Goal: Information Seeking & Learning: Learn about a topic

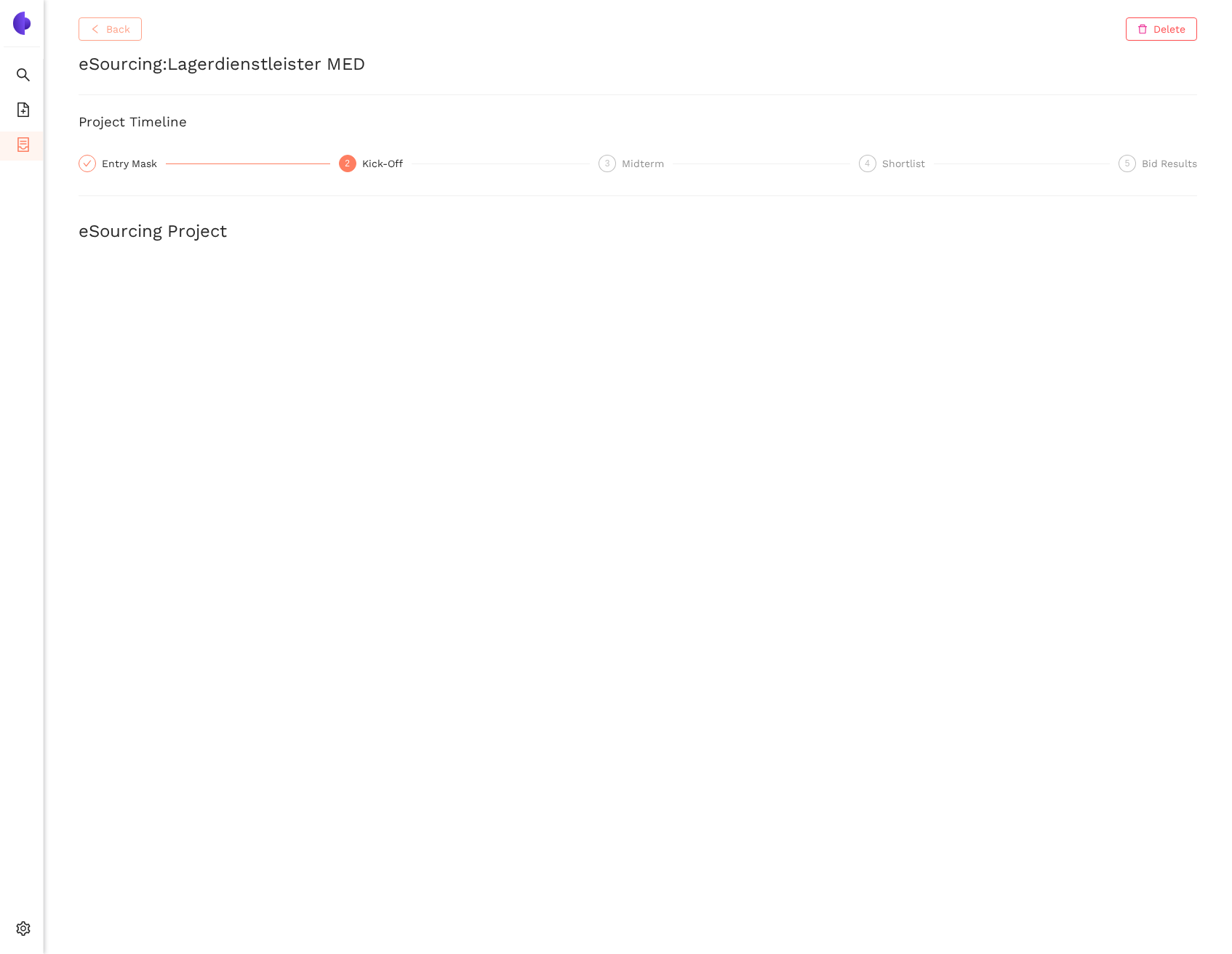
click at [95, 34] on span "left" at bounding box center [96, 30] width 10 height 11
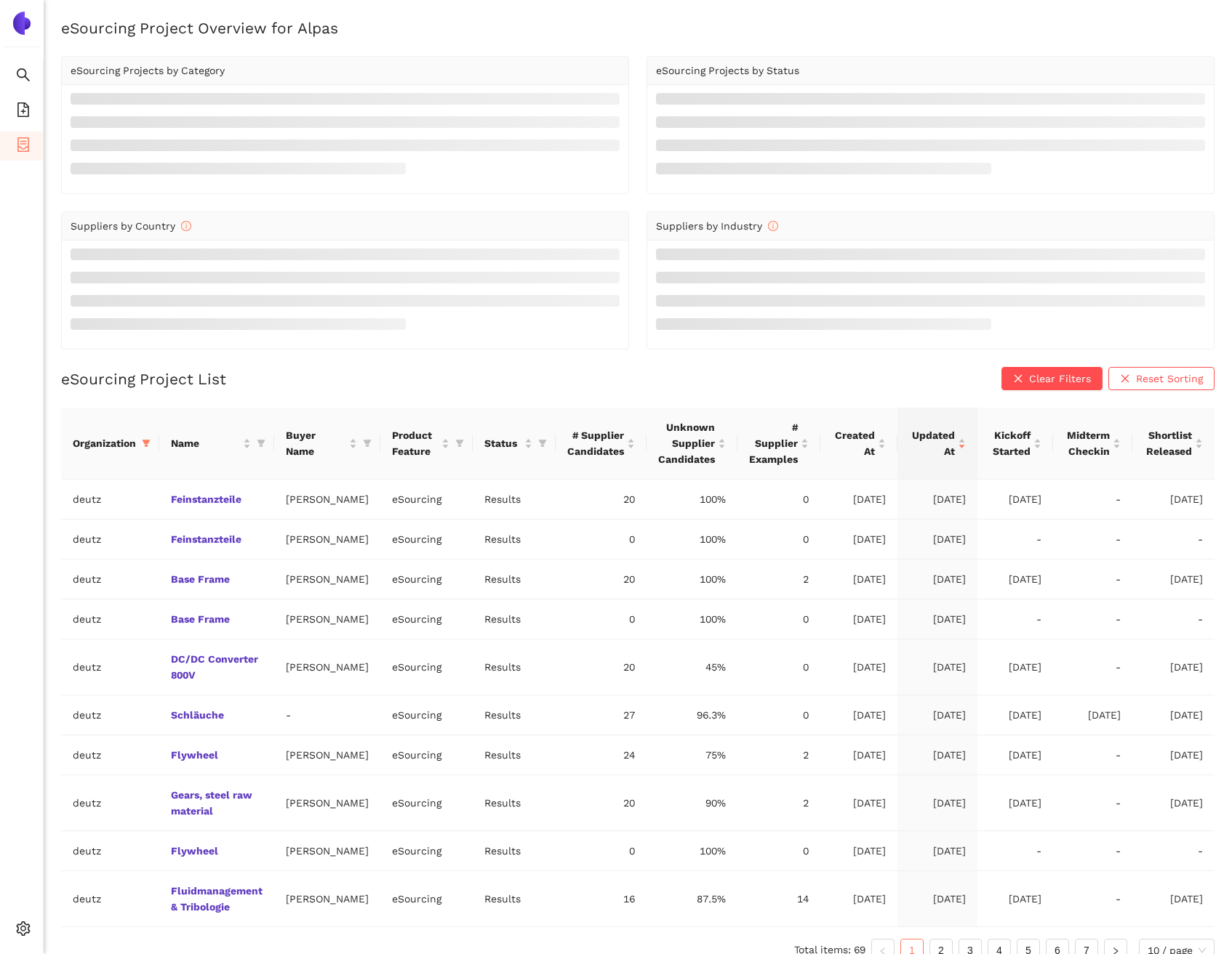
scroll to position [40, 0]
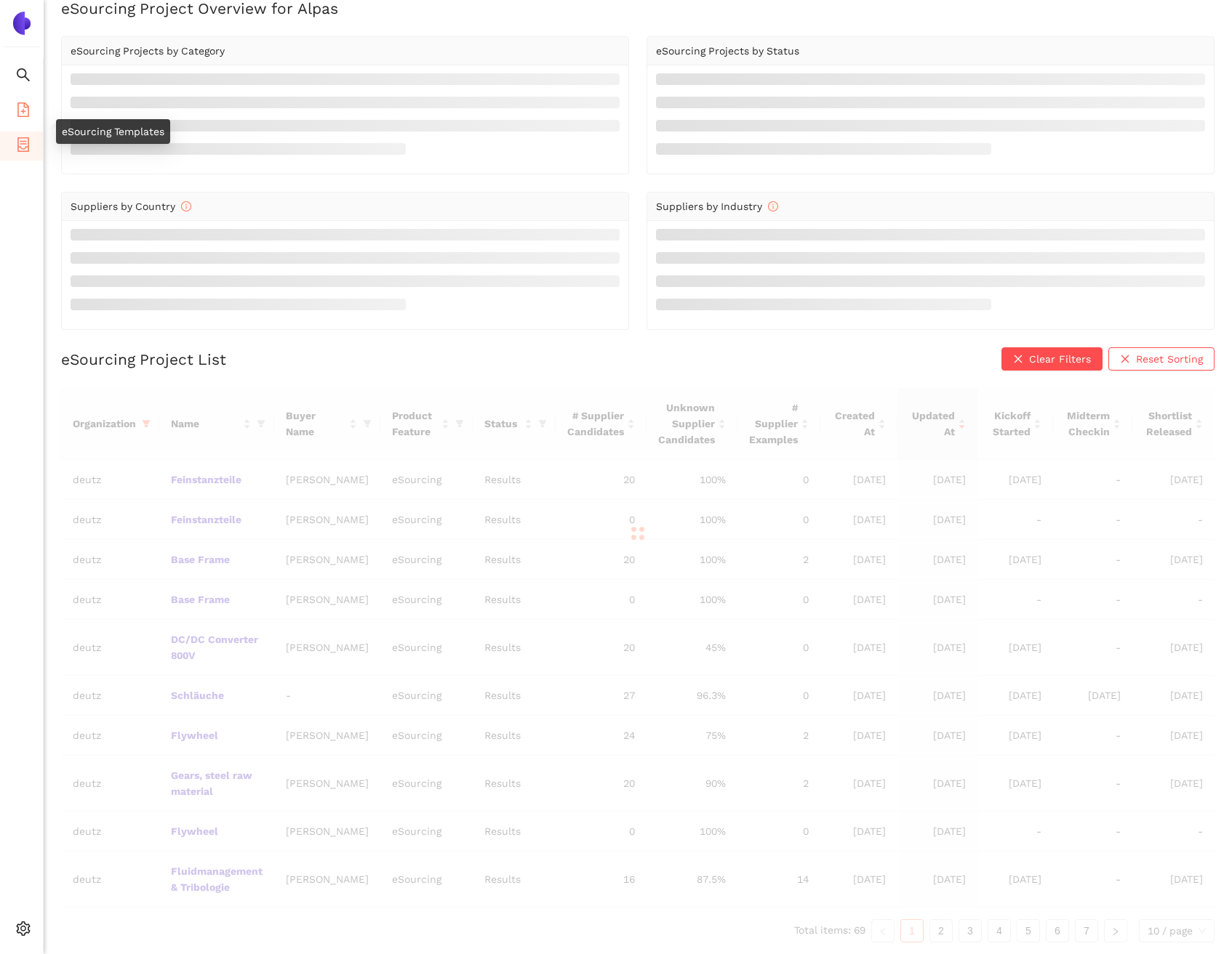
click at [29, 108] on icon "file-add" at bounding box center [23, 110] width 15 height 15
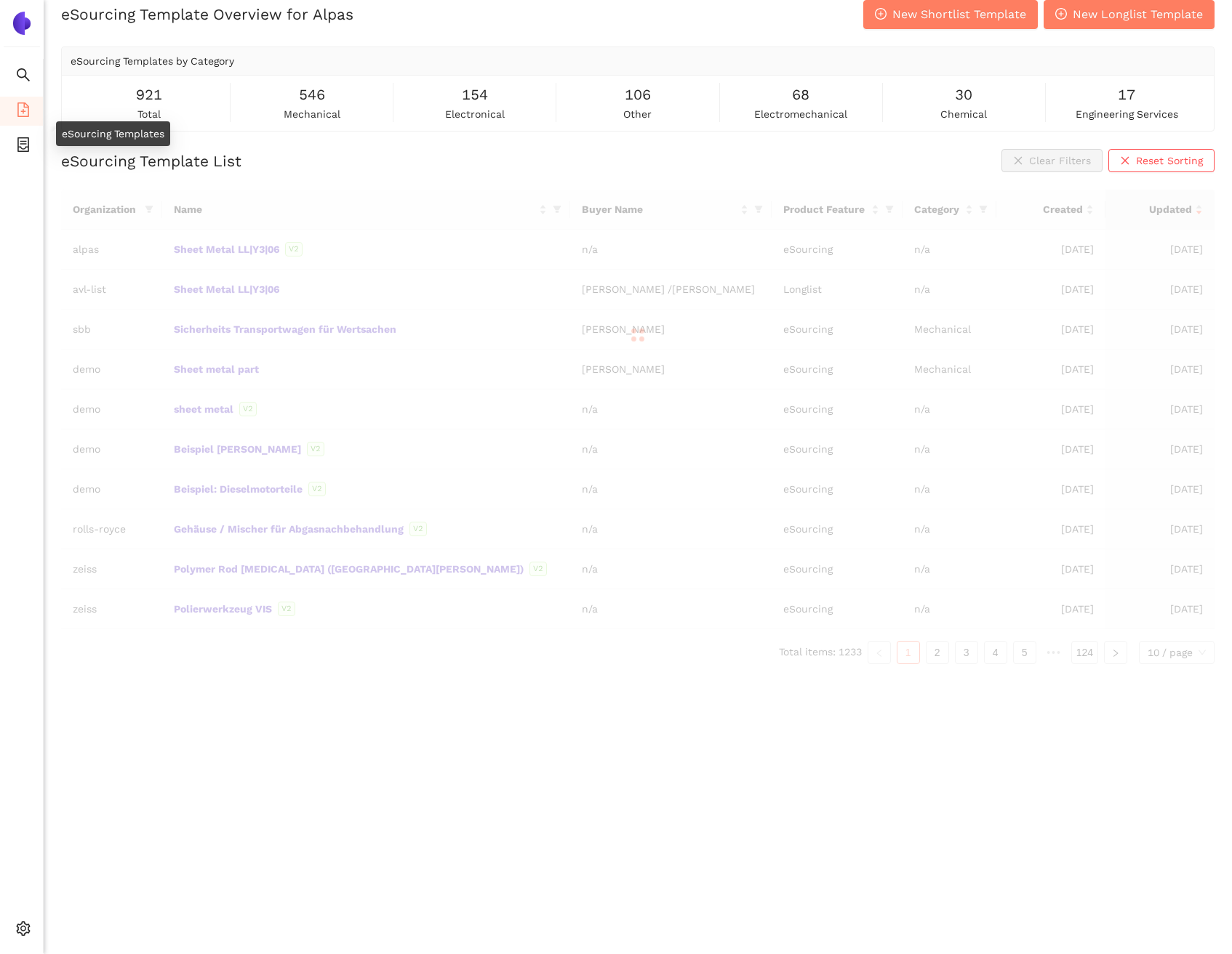
scroll to position [17, 0]
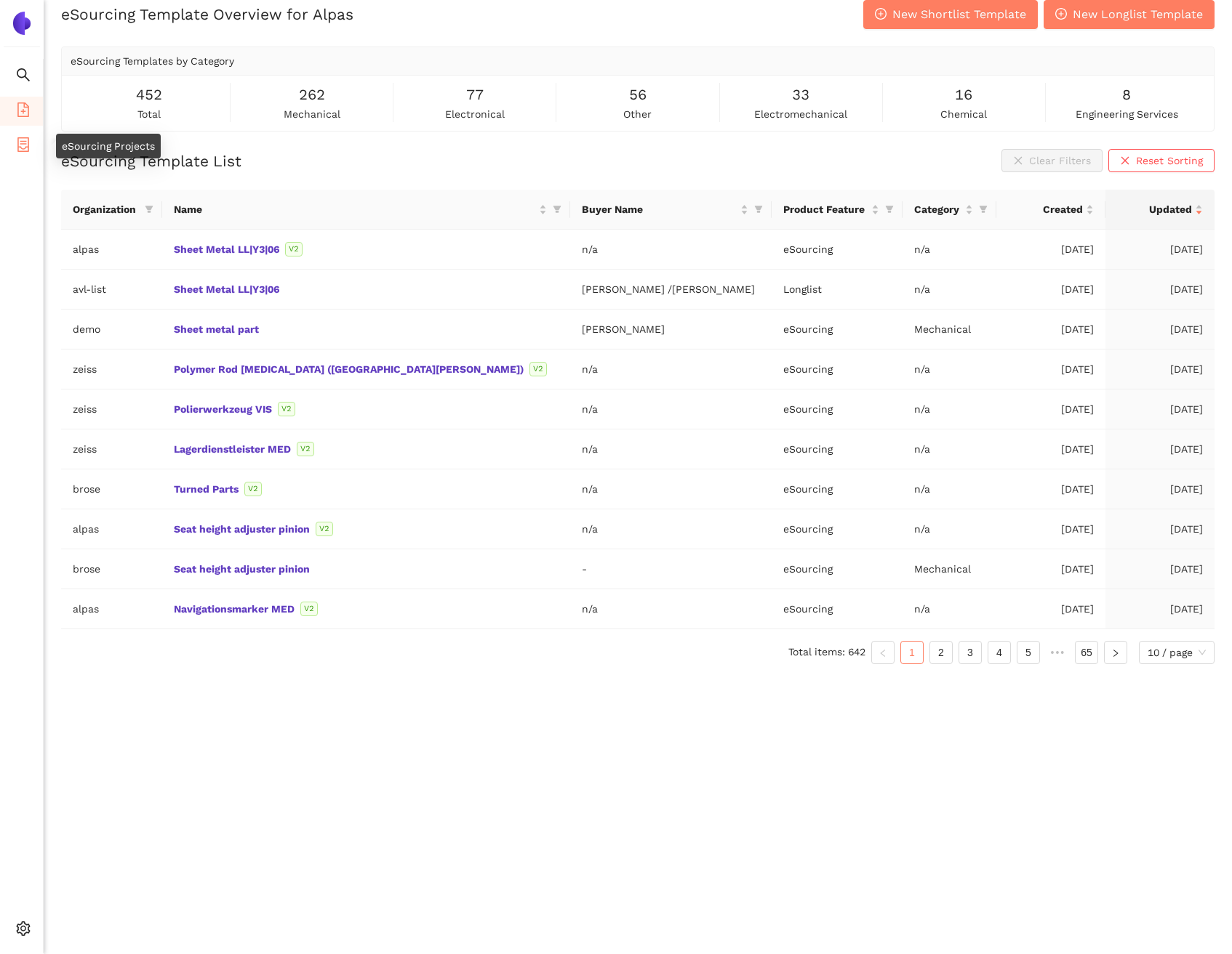
click at [33, 157] on li "eSourcing Projects" at bounding box center [21, 145] width 43 height 29
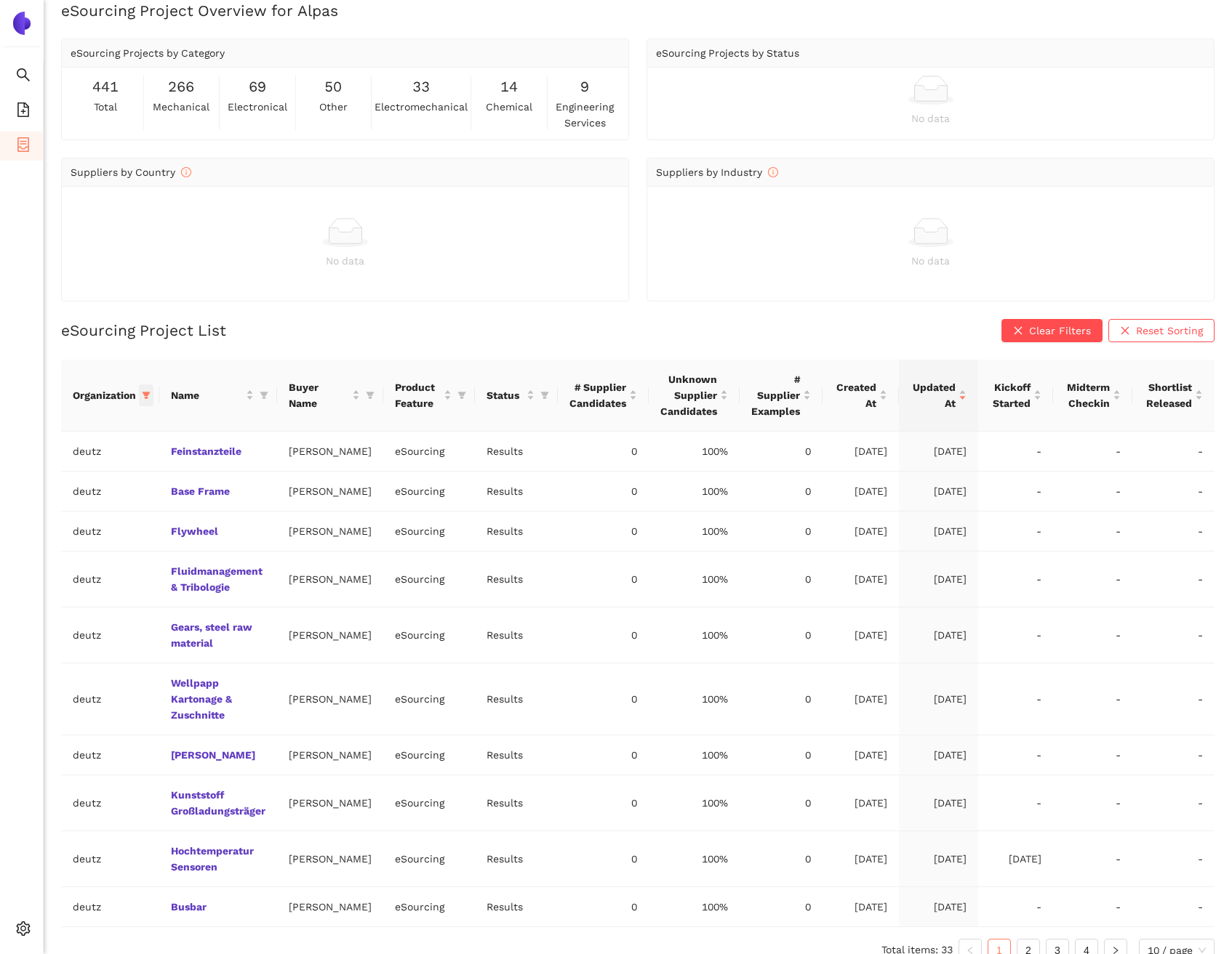
click at [149, 395] on icon "filter" at bounding box center [146, 396] width 9 height 9
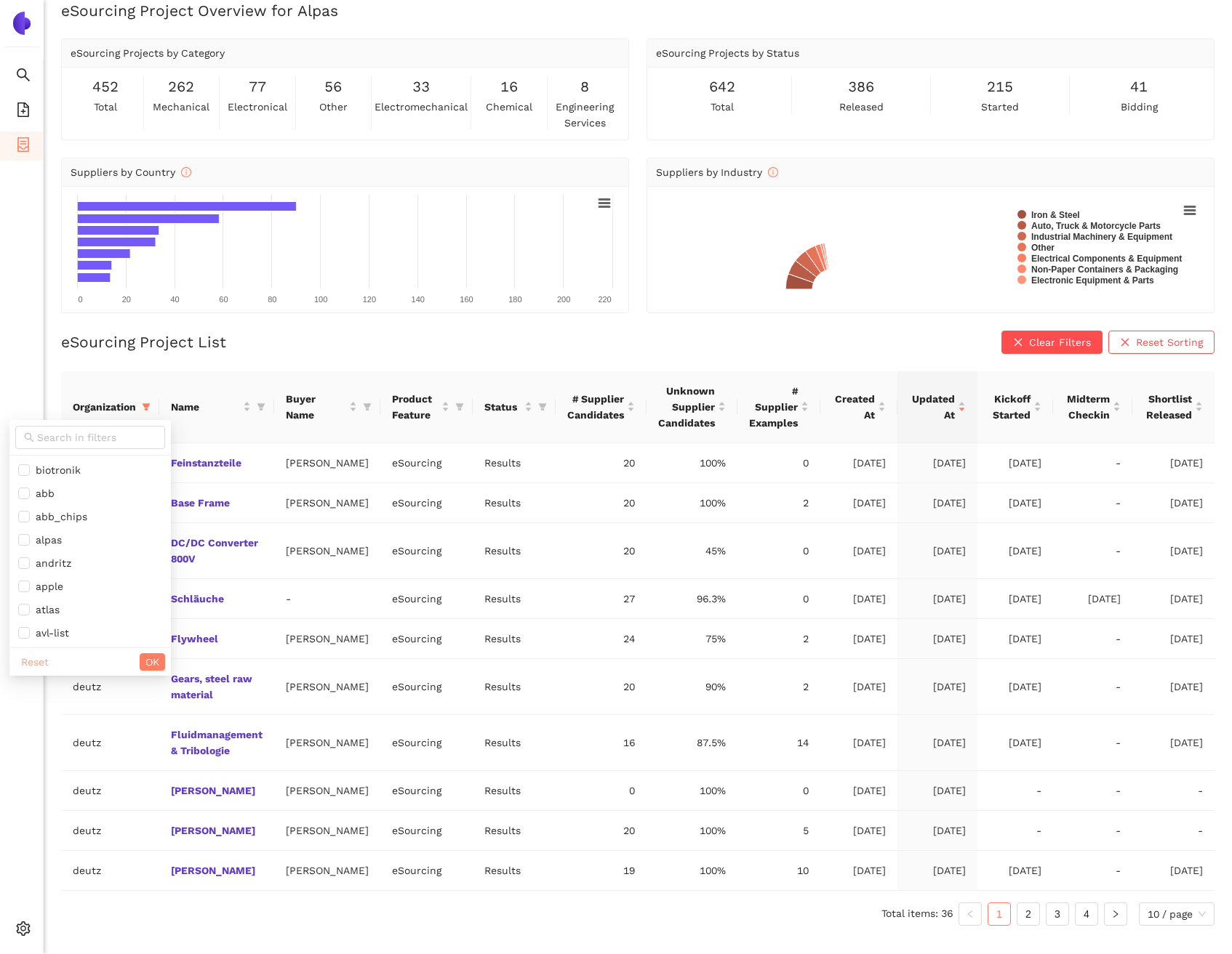
click at [39, 666] on span "Reset" at bounding box center [35, 662] width 28 height 16
checkbox input "false"
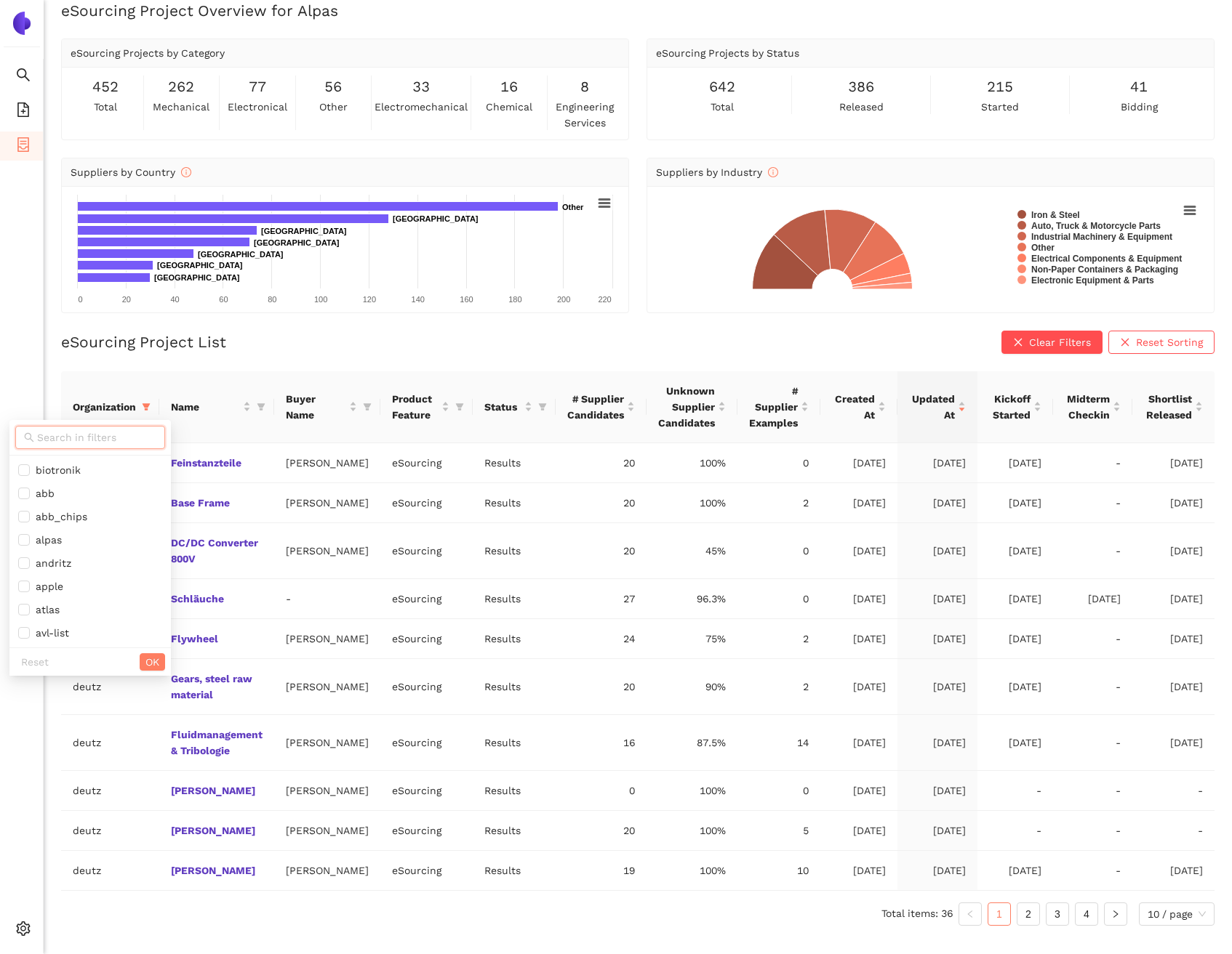
click at [64, 442] on input "text" at bounding box center [97, 437] width 119 height 16
type input "en"
click at [71, 472] on span "enbw" at bounding box center [81, 470] width 126 height 16
checkbox input "true"
click at [135, 612] on span "OK" at bounding box center [135, 616] width 14 height 16
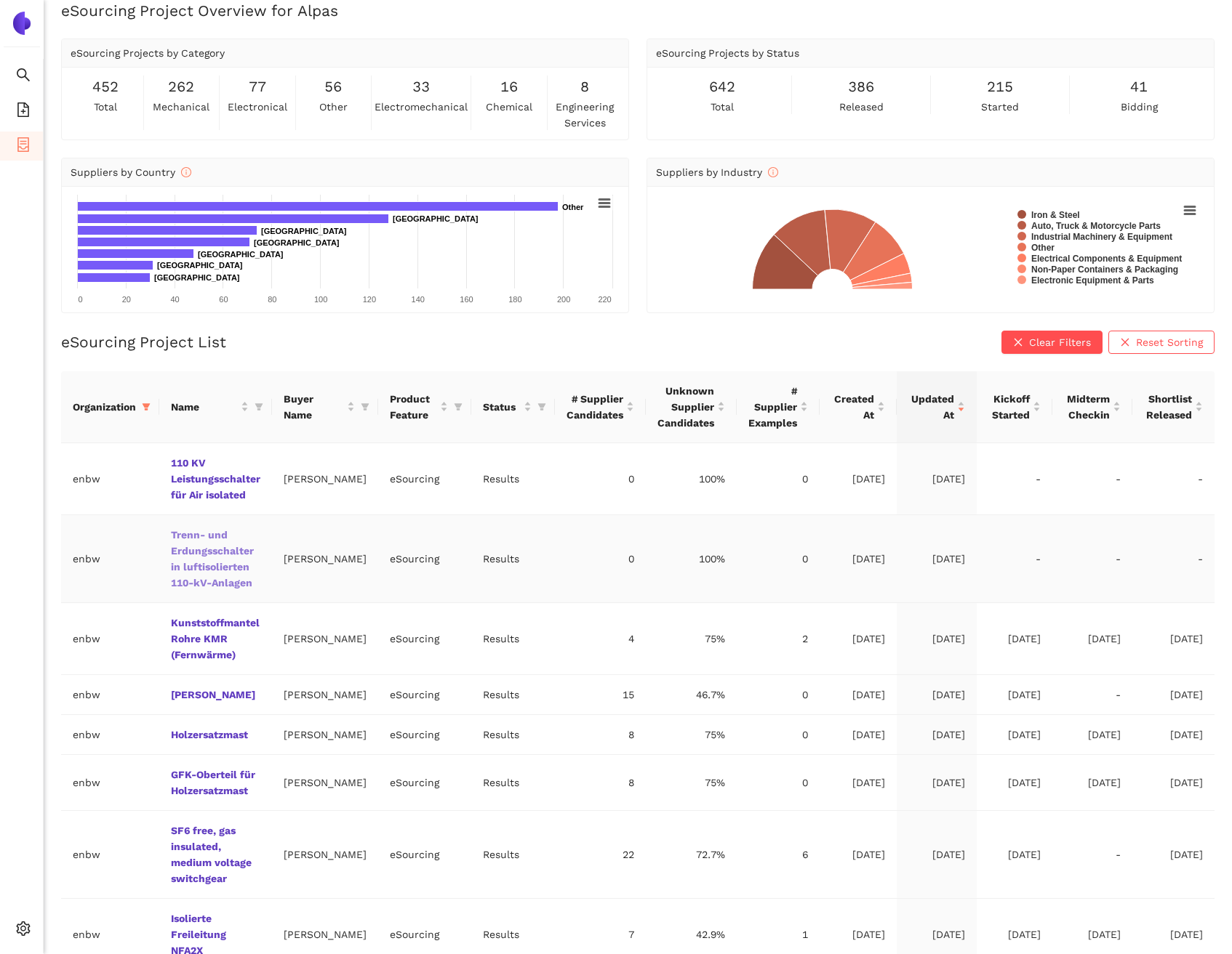
click at [0, 0] on link "Trenn- und Erdungsschalter in luftisolierten 110-kV-Anlagen" at bounding box center [0, 0] width 0 height 0
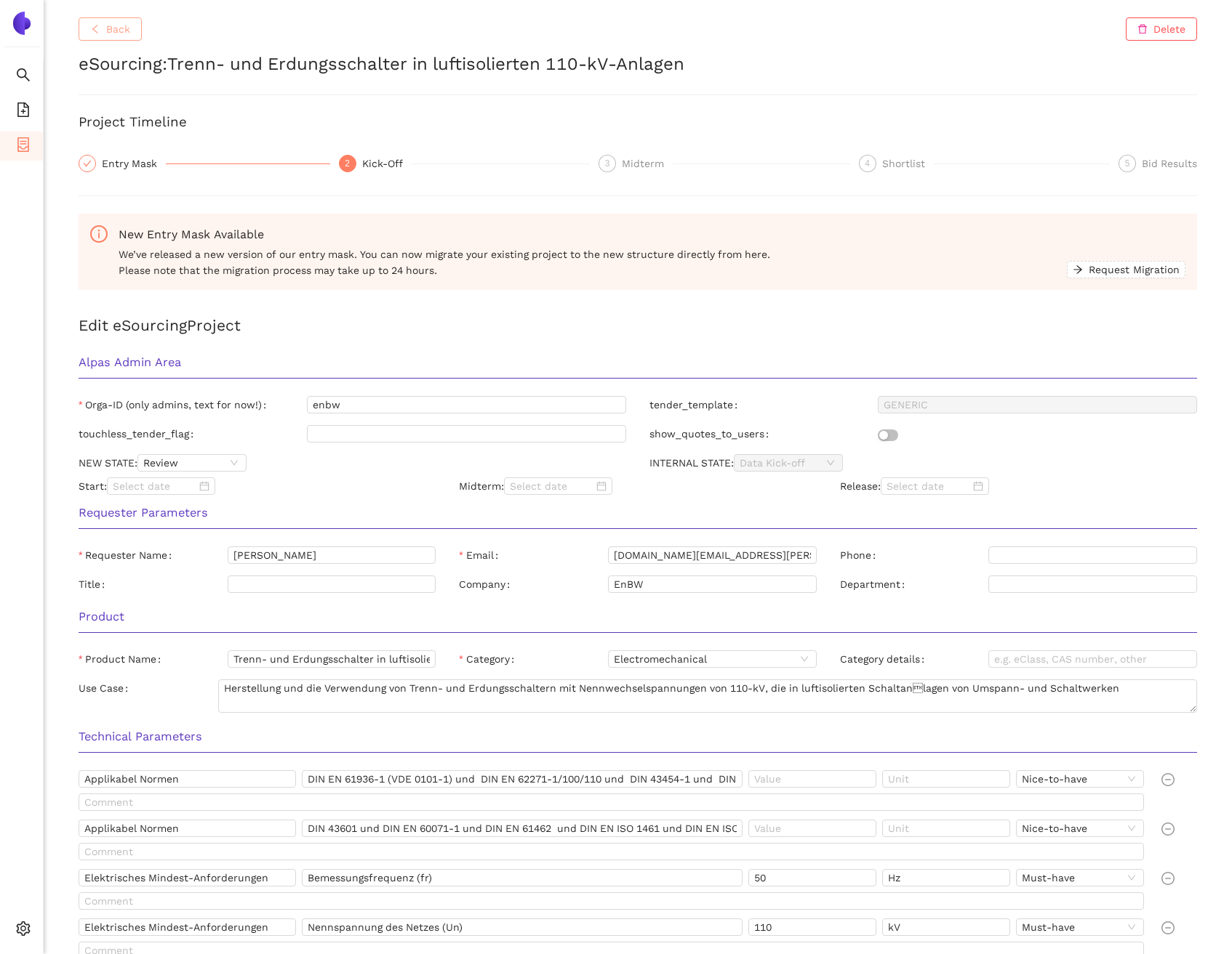
click at [119, 33] on span "Back" at bounding box center [118, 29] width 24 height 16
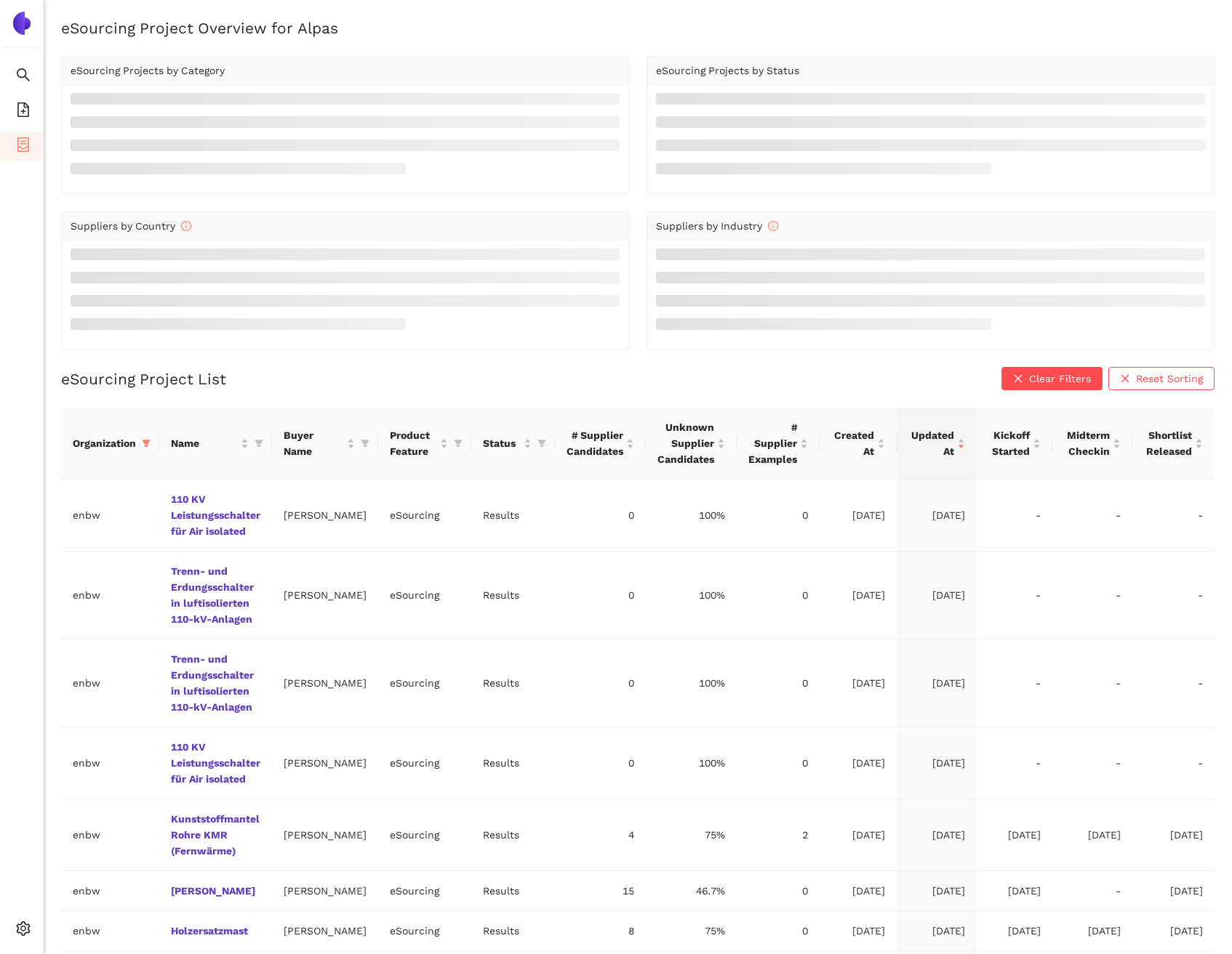
scroll to position [17, 0]
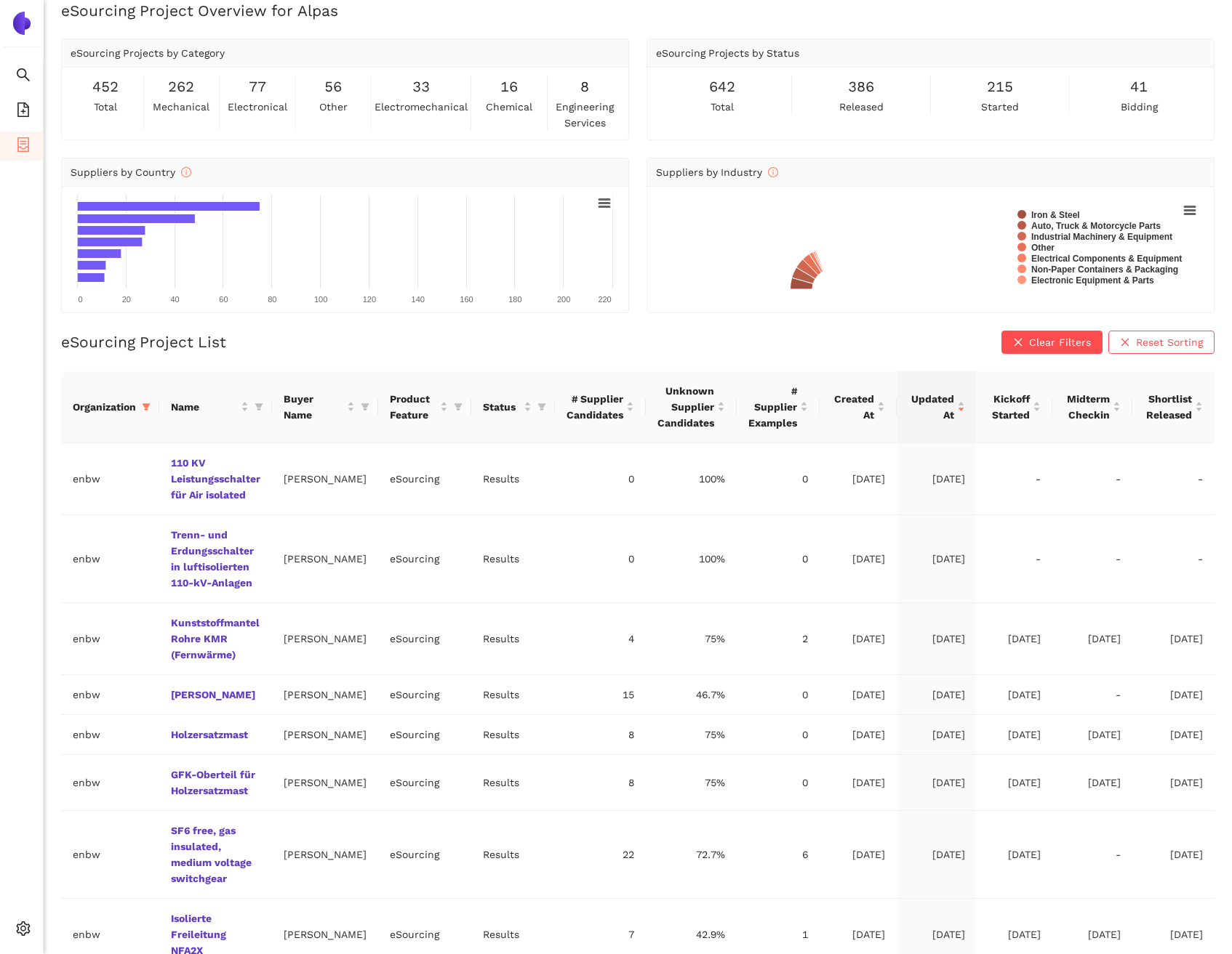
click at [0, 0] on link "110 KV Leistungsschalter für Air isolated" at bounding box center [0, 0] width 0 height 0
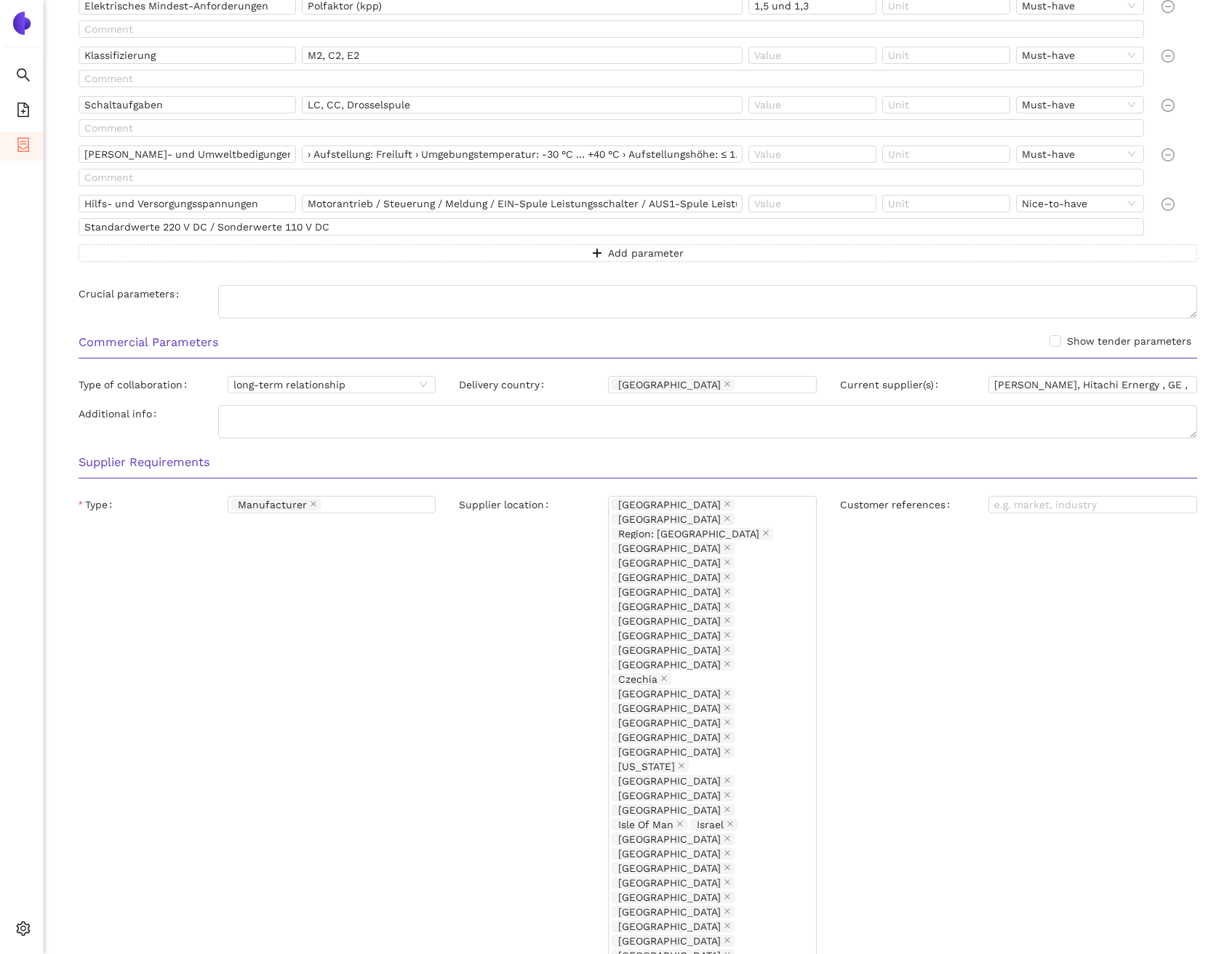
scroll to position [1269, 0]
click at [29, 148] on icon "container" at bounding box center [23, 144] width 15 height 15
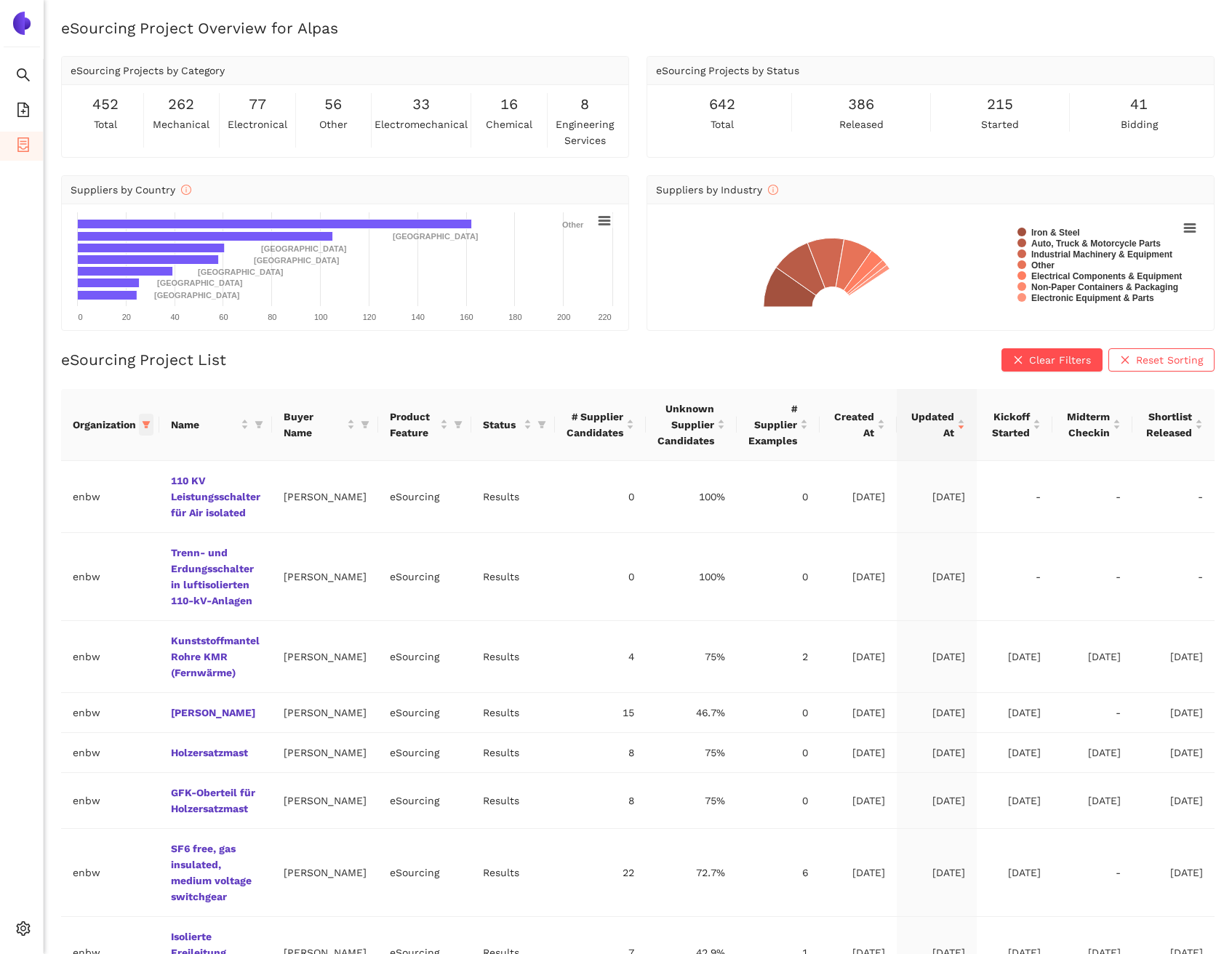
click at [149, 427] on icon "filter" at bounding box center [146, 425] width 9 height 9
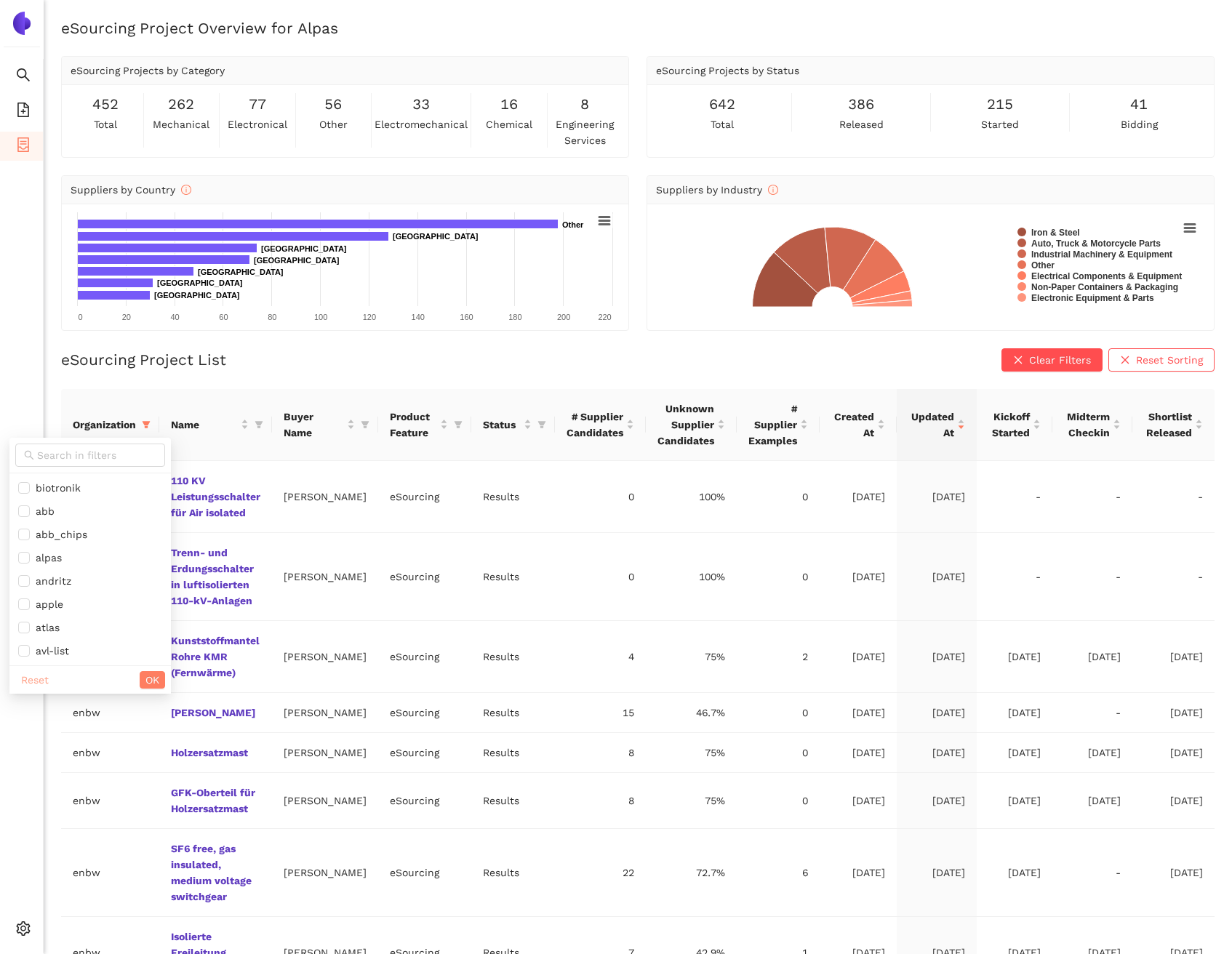
click at [32, 684] on span "Reset" at bounding box center [35, 680] width 28 height 16
checkbox input "false"
click at [80, 460] on input "text" at bounding box center [97, 455] width 119 height 16
click at [70, 554] on span "alpas" at bounding box center [90, 558] width 144 height 16
checkbox input "true"
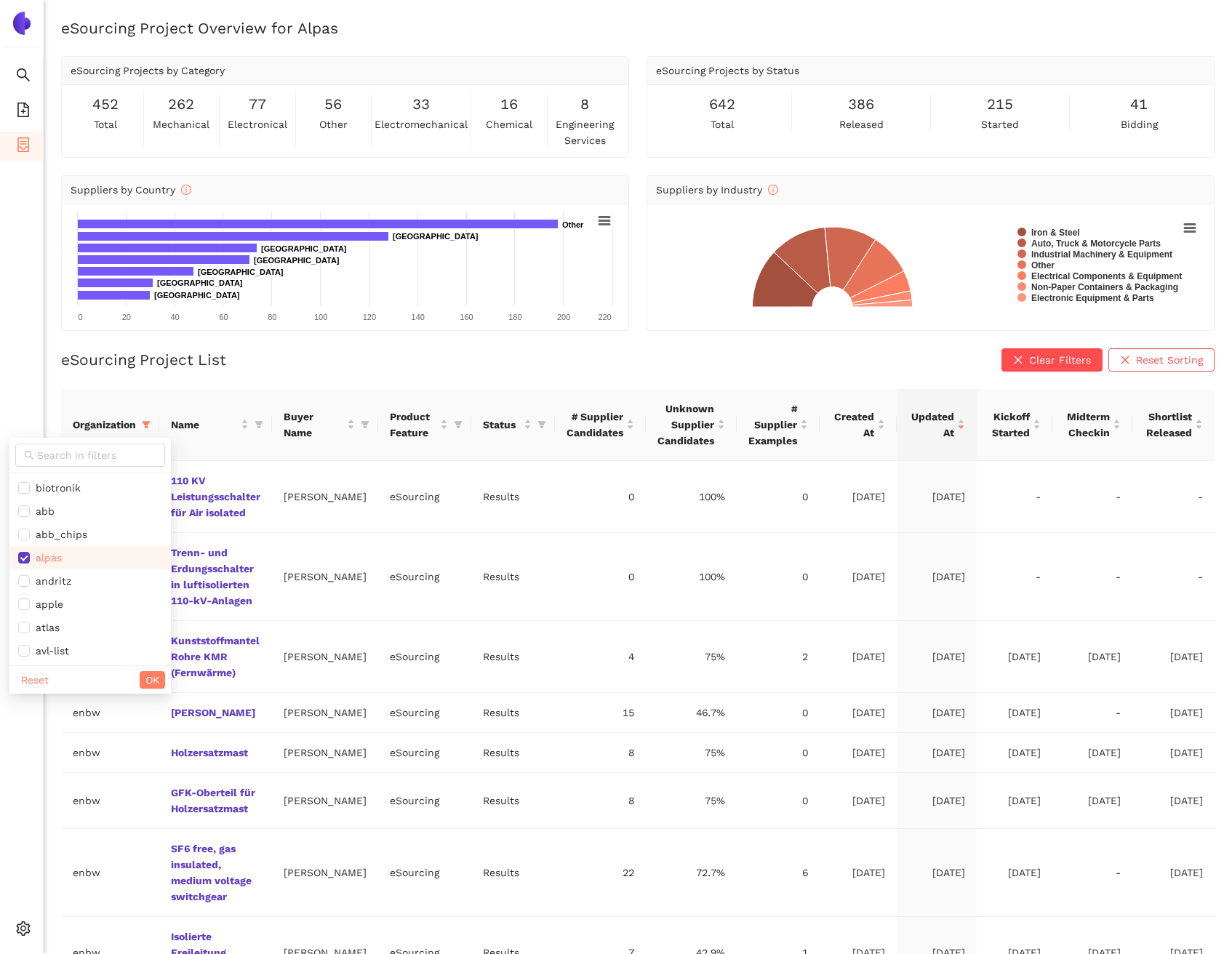
click at [121, 676] on div "Reset OK" at bounding box center [90, 680] width 162 height 29
click at [145, 675] on span "OK" at bounding box center [152, 680] width 14 height 16
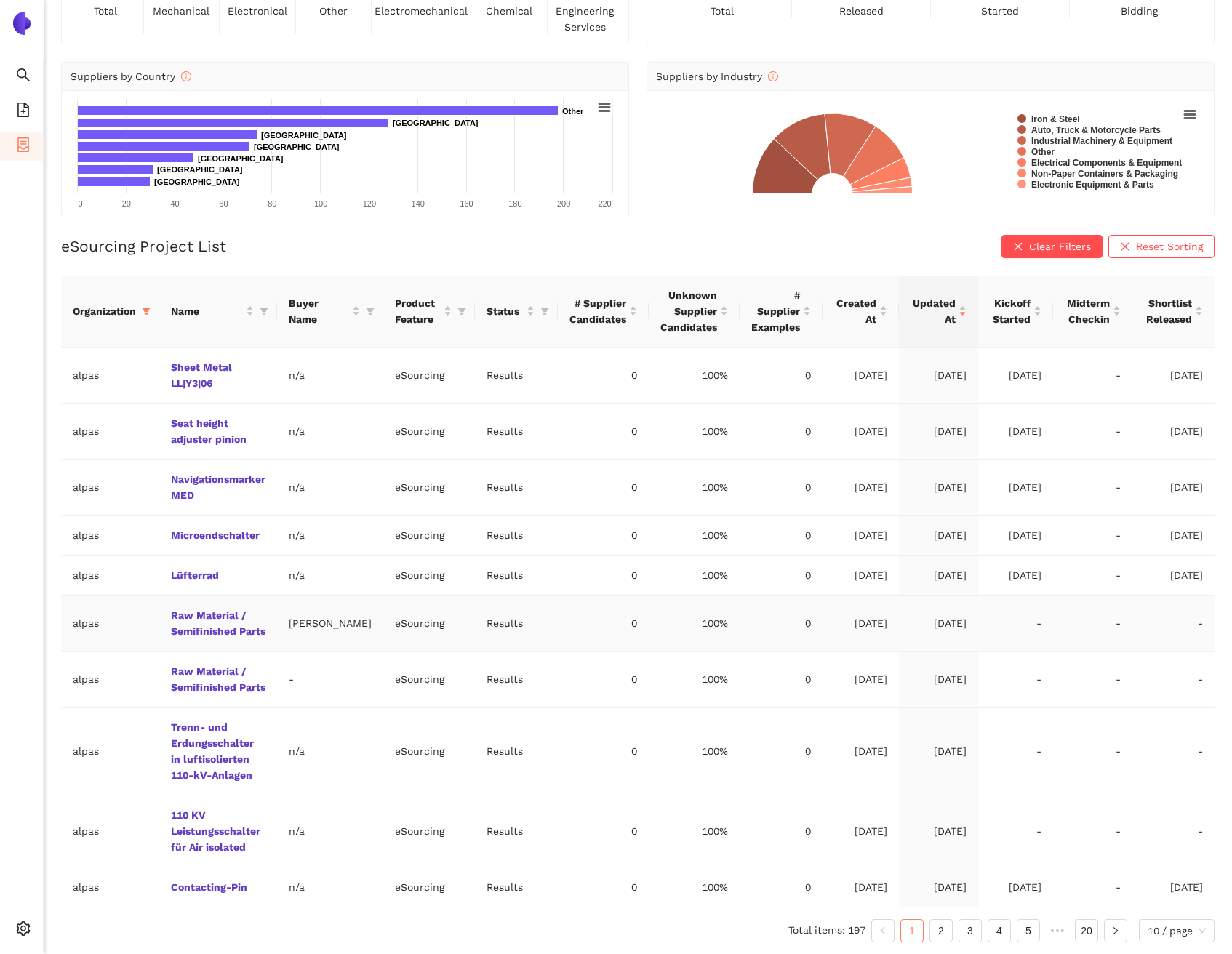
scroll to position [145, 0]
click at [0, 0] on link "Trenn- und Erdungsschalter in luftisolierten 110-kV-Anlagen" at bounding box center [0, 0] width 0 height 0
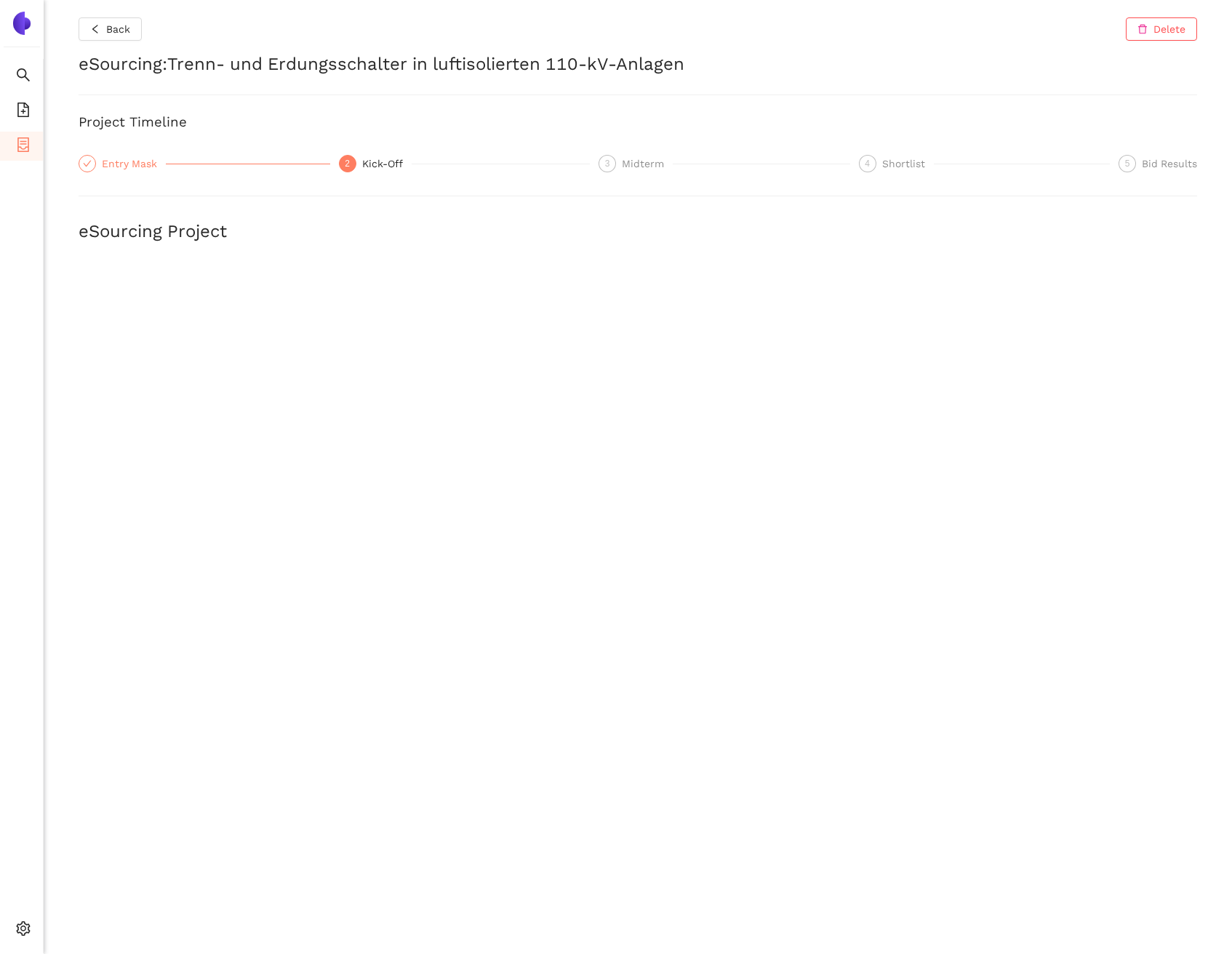
click at [120, 158] on div "Entry Mask" at bounding box center [134, 164] width 64 height 17
click at [24, 138] on icon "container" at bounding box center [23, 144] width 11 height 15
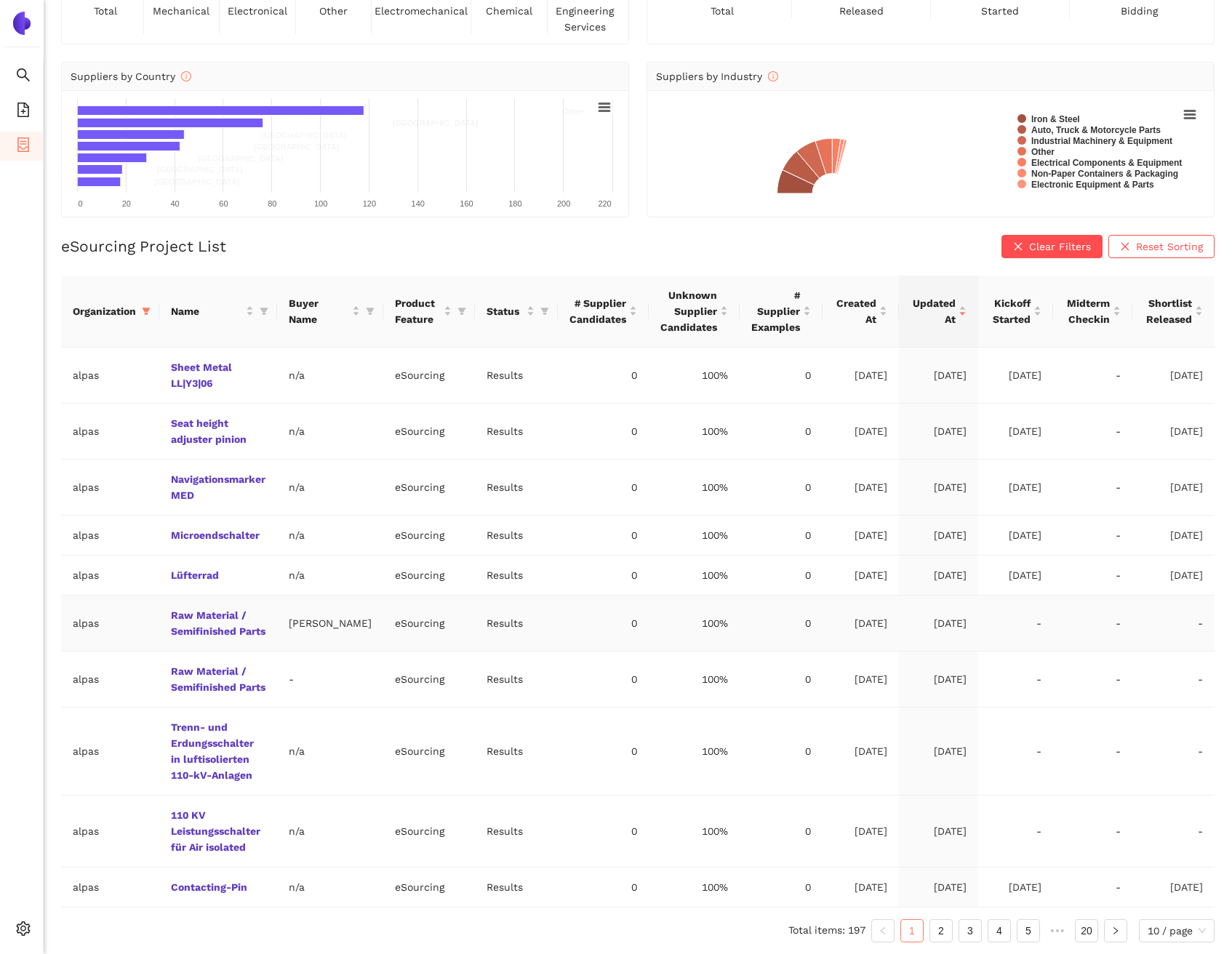
scroll to position [145, 0]
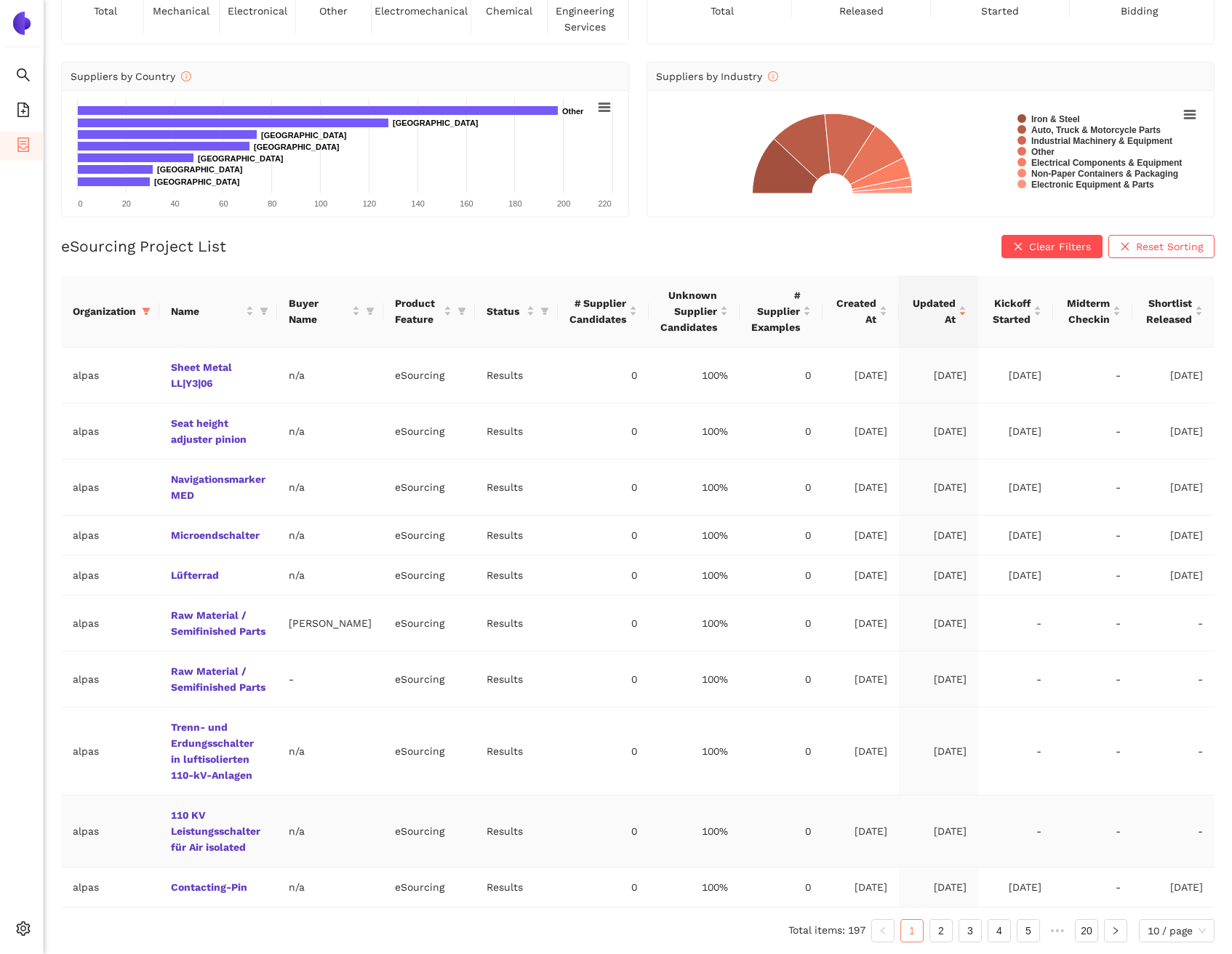
click at [212, 824] on td "110 KV Leistungsschalter für Air isolated" at bounding box center [218, 831] width 117 height 72
click at [0, 0] on link "110 KV Leistungsschalter für Air isolated" at bounding box center [0, 0] width 0 height 0
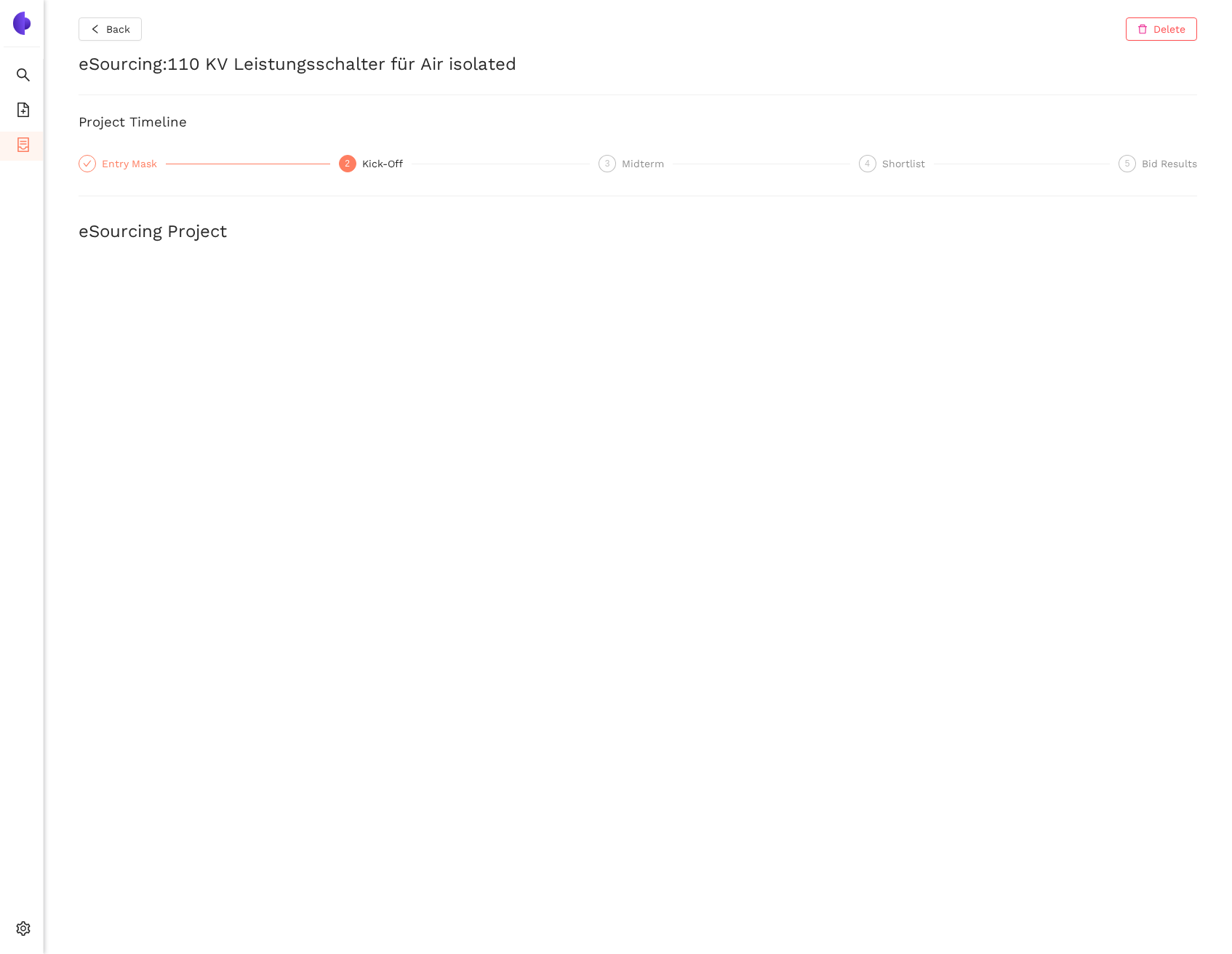
click at [123, 160] on div "Entry Mask" at bounding box center [134, 164] width 64 height 17
click at [117, 25] on span "Back" at bounding box center [118, 29] width 24 height 16
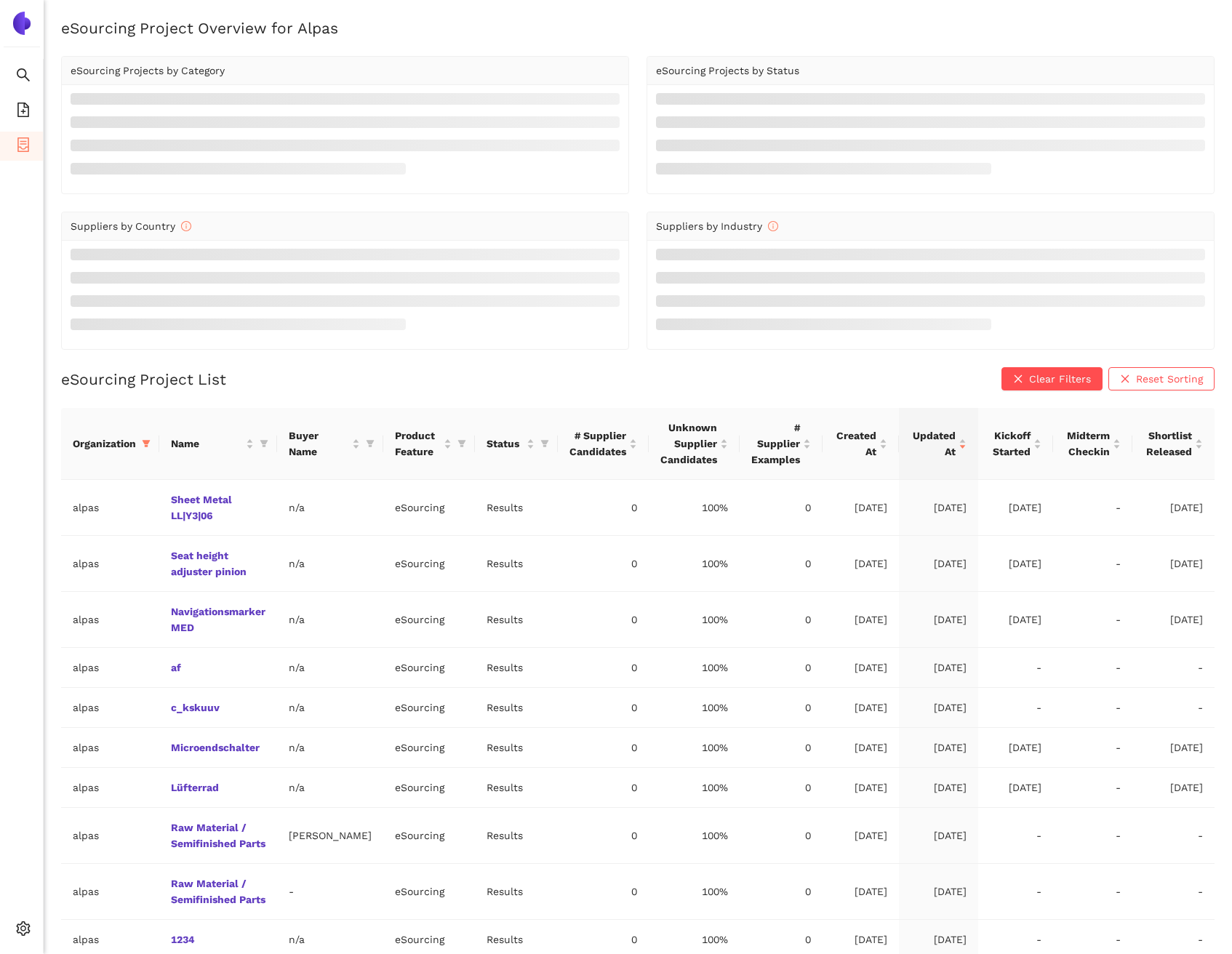
scroll to position [84, 0]
